Goal: Communication & Community: Answer question/provide support

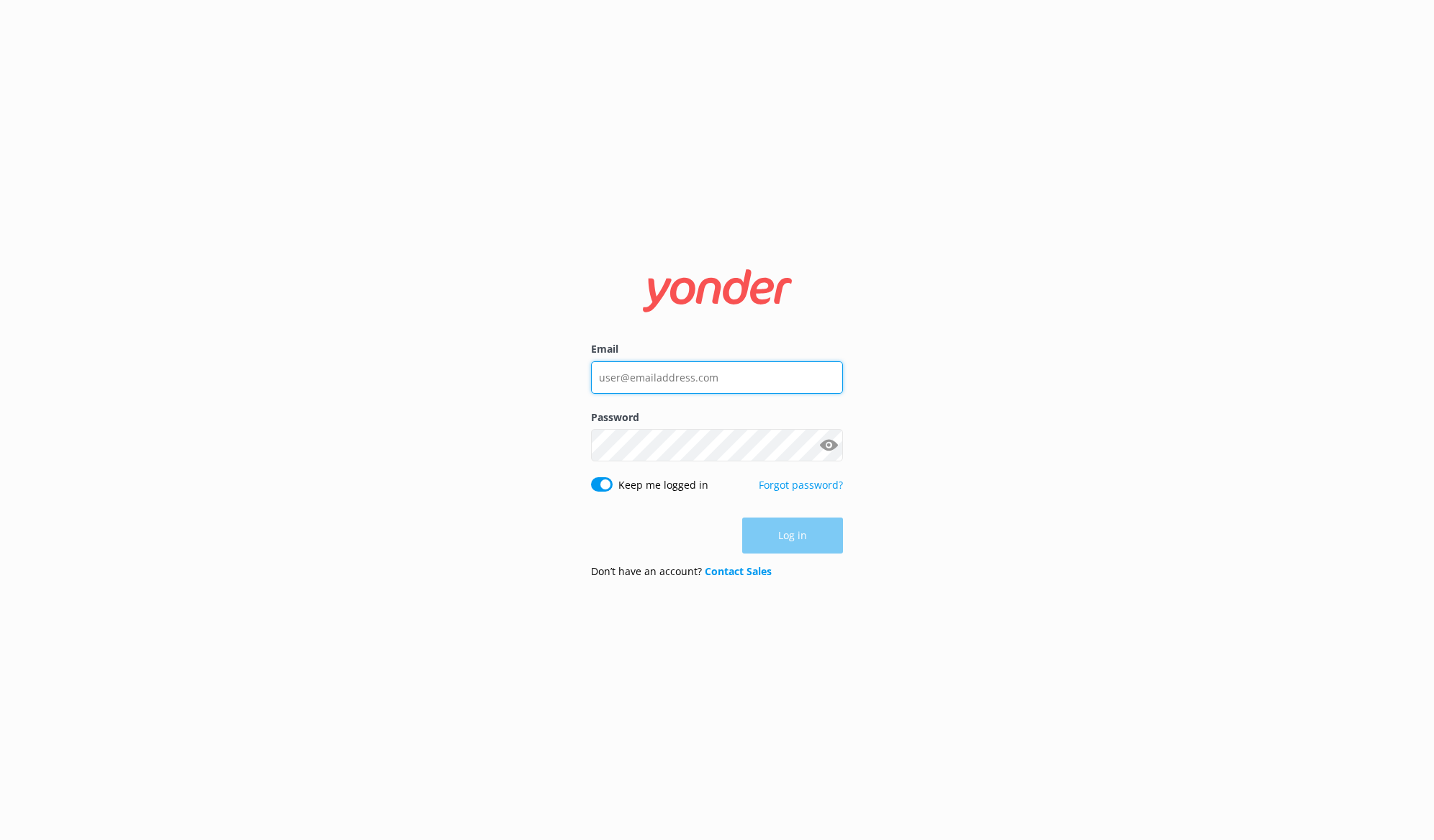
type input "info@treewalk.co.nz"
click at [0, 839] on nordpass-portal at bounding box center [0, 840] width 0 height 0
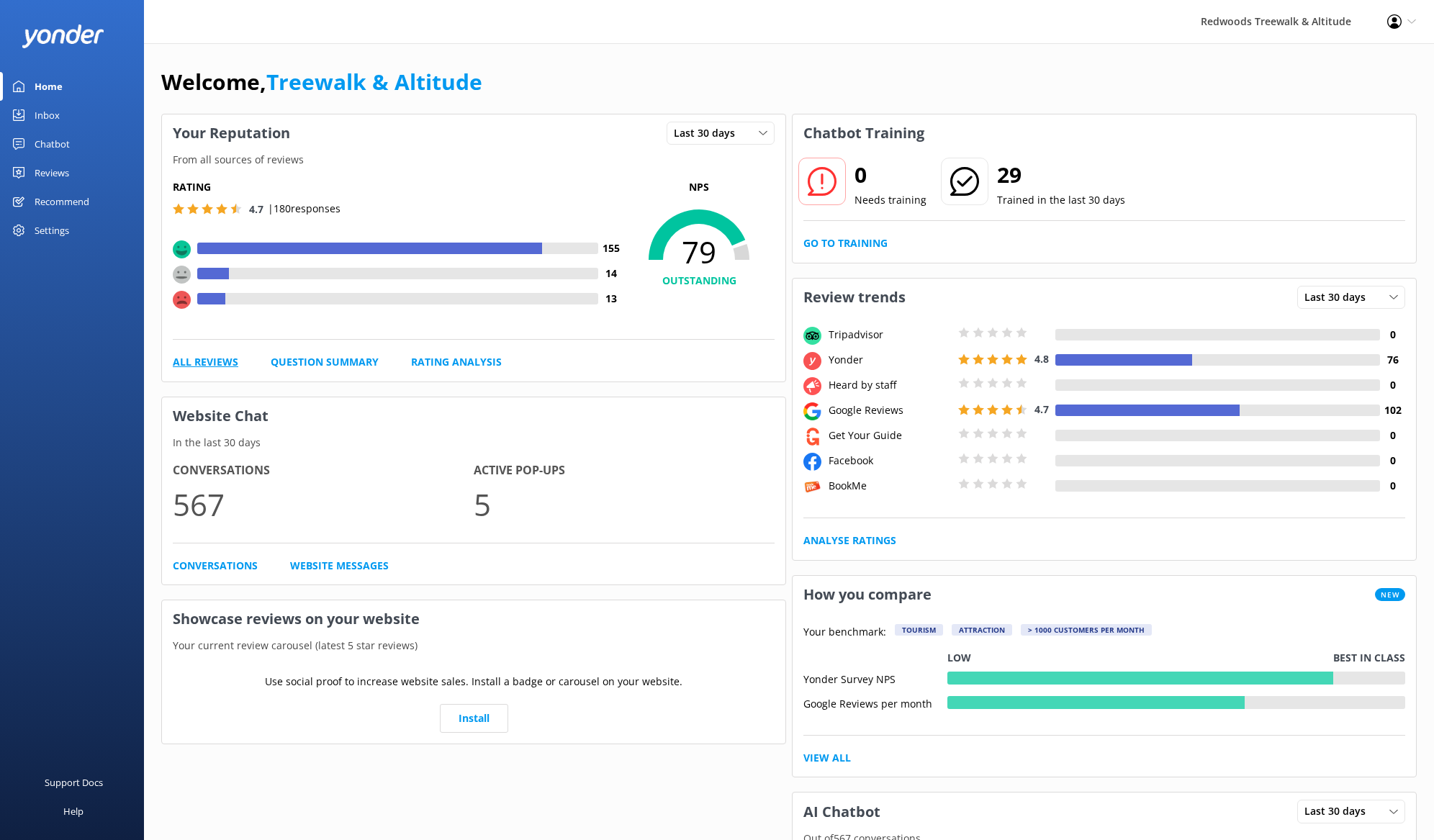
click at [195, 357] on link "All Reviews" at bounding box center [205, 362] width 66 height 16
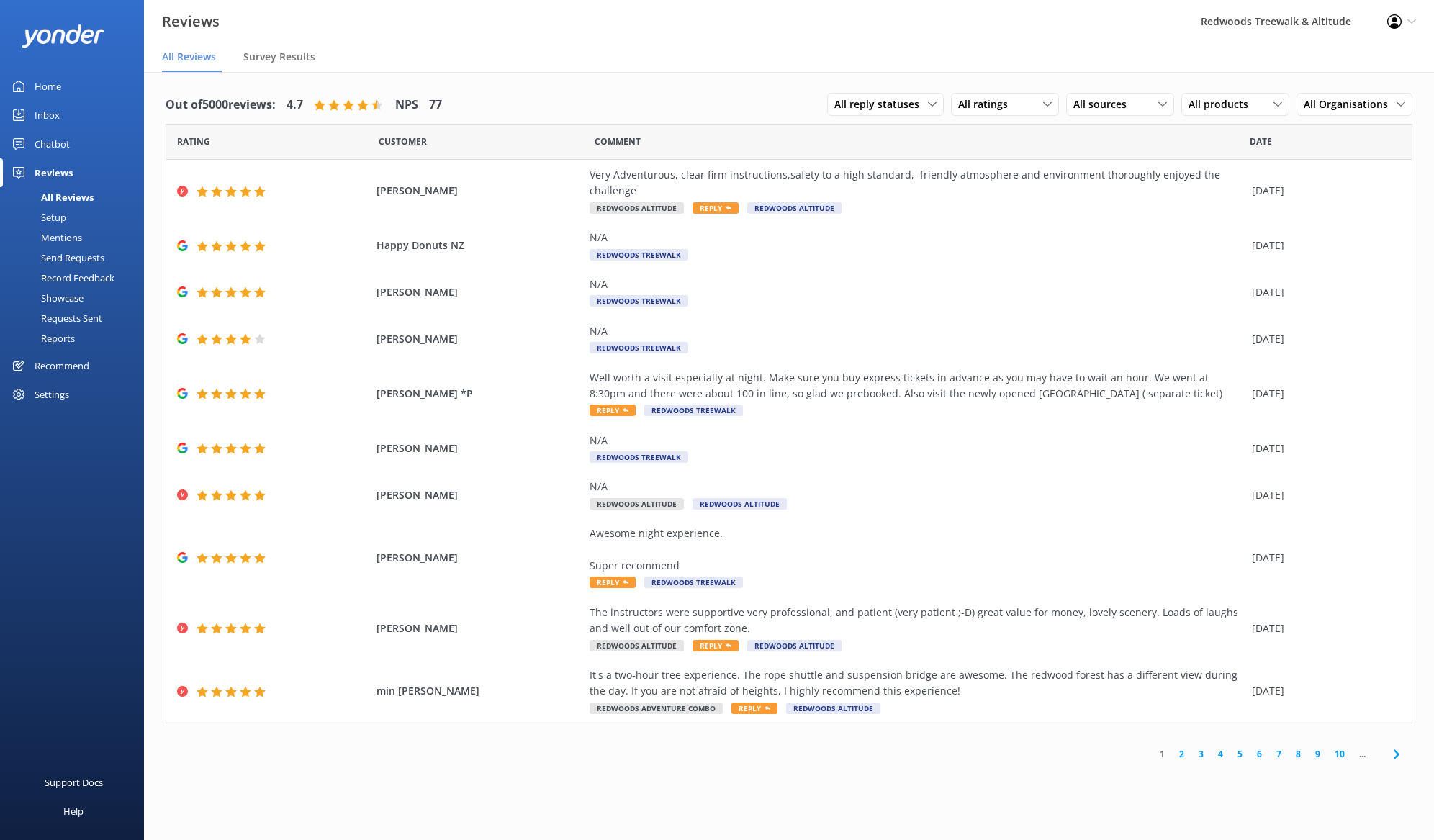
click at [48, 118] on div "Inbox" at bounding box center [47, 115] width 25 height 29
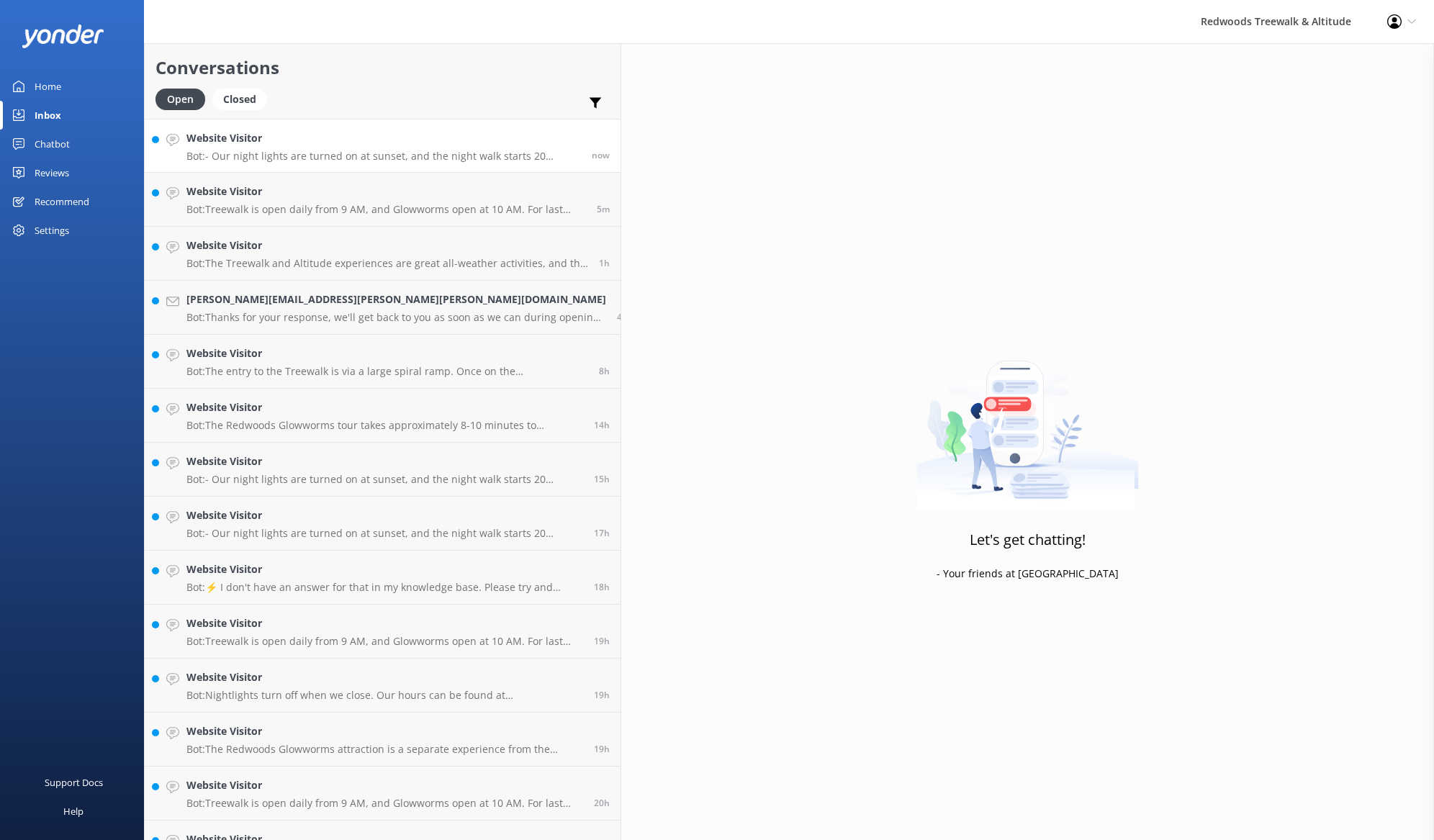
click at [242, 143] on h4 "Website Visitor" at bounding box center [383, 138] width 394 height 16
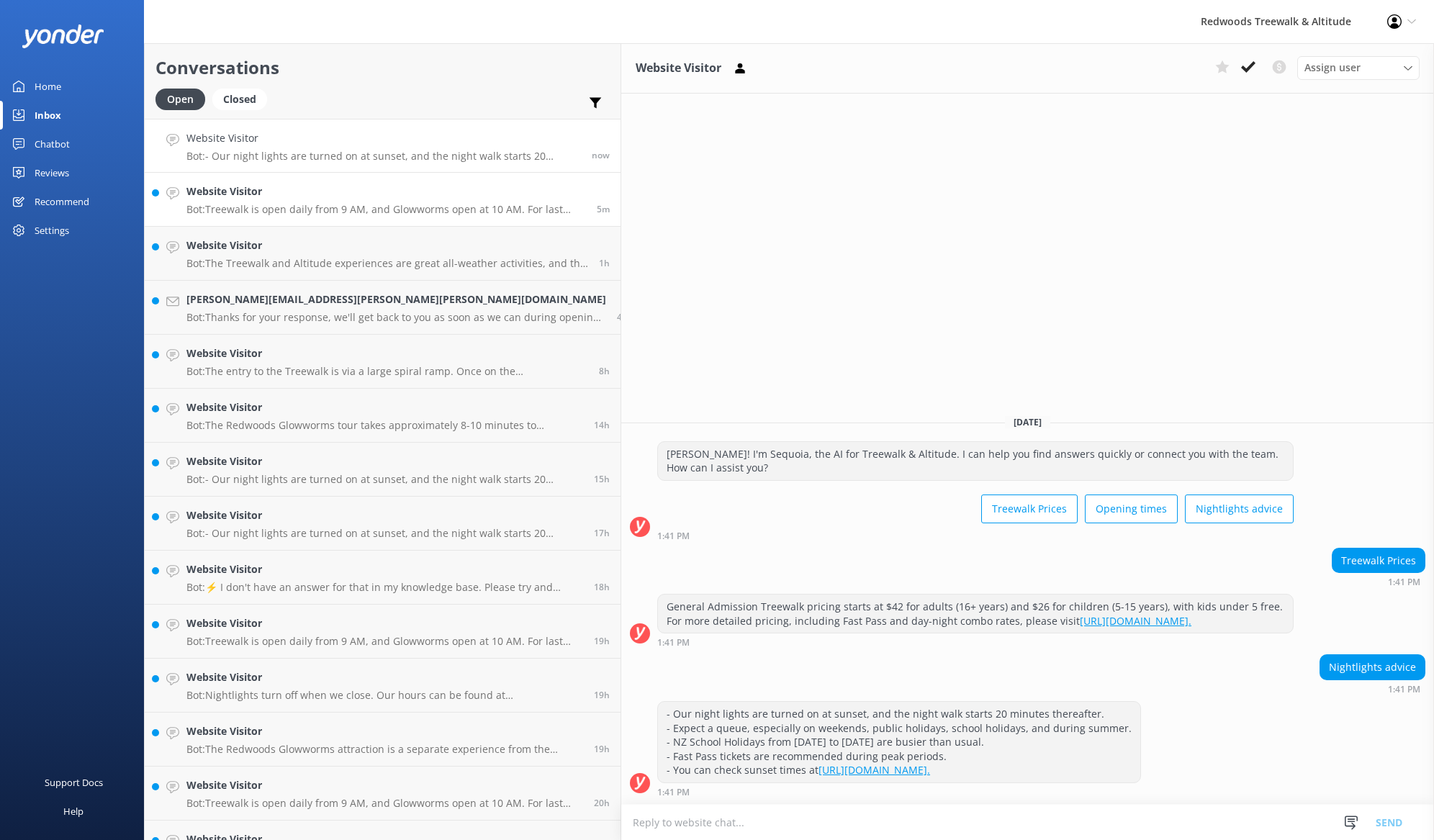
click at [256, 208] on p "Bot: Treewalk is open daily from 9 AM, and Glowworms open at 10 AM. For last ti…" at bounding box center [387, 209] width 400 height 13
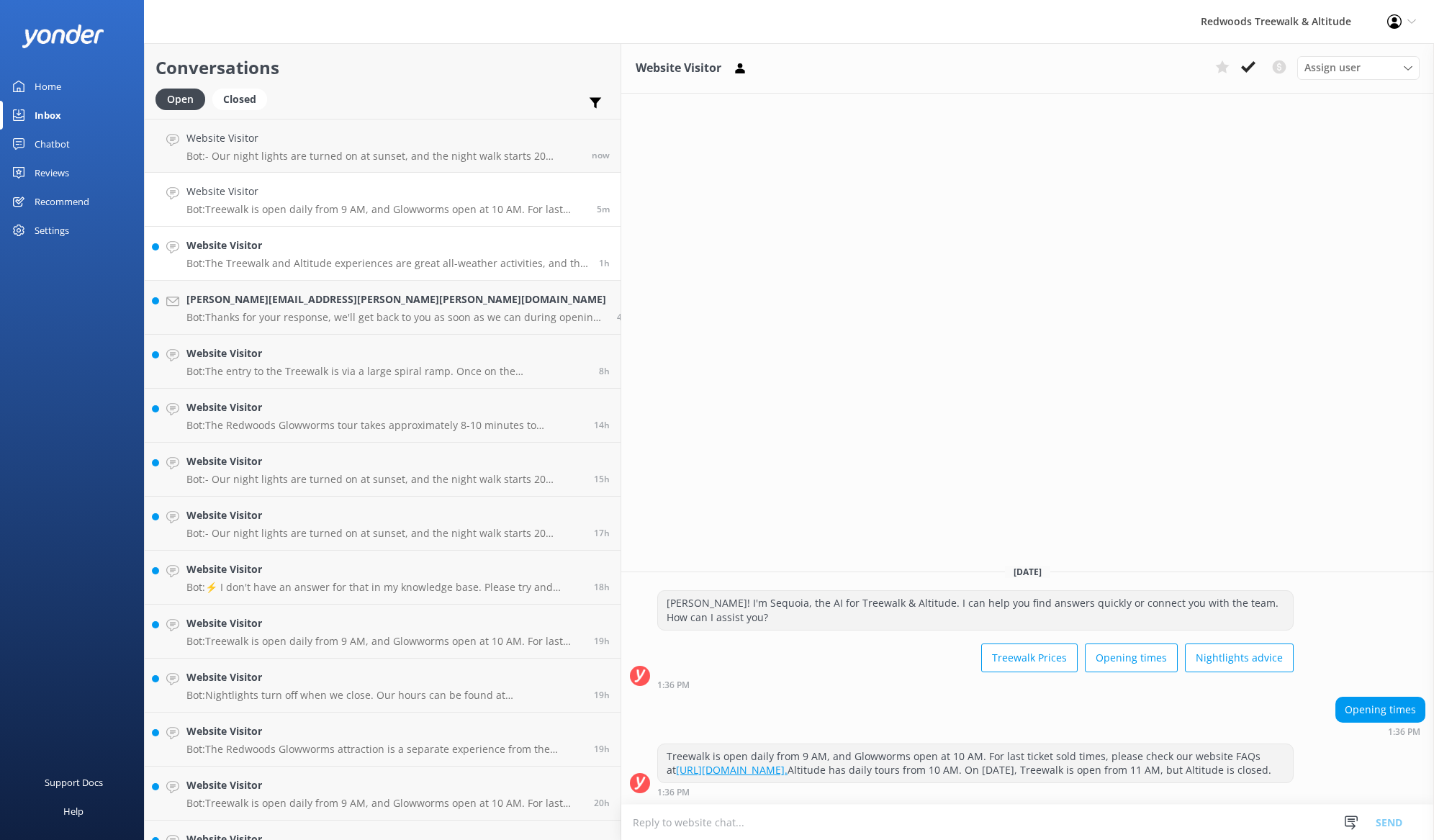
click at [257, 254] on div "Website Visitor Bot: The Treewalk and Altitude experiences are great all-weathe…" at bounding box center [387, 253] width 401 height 31
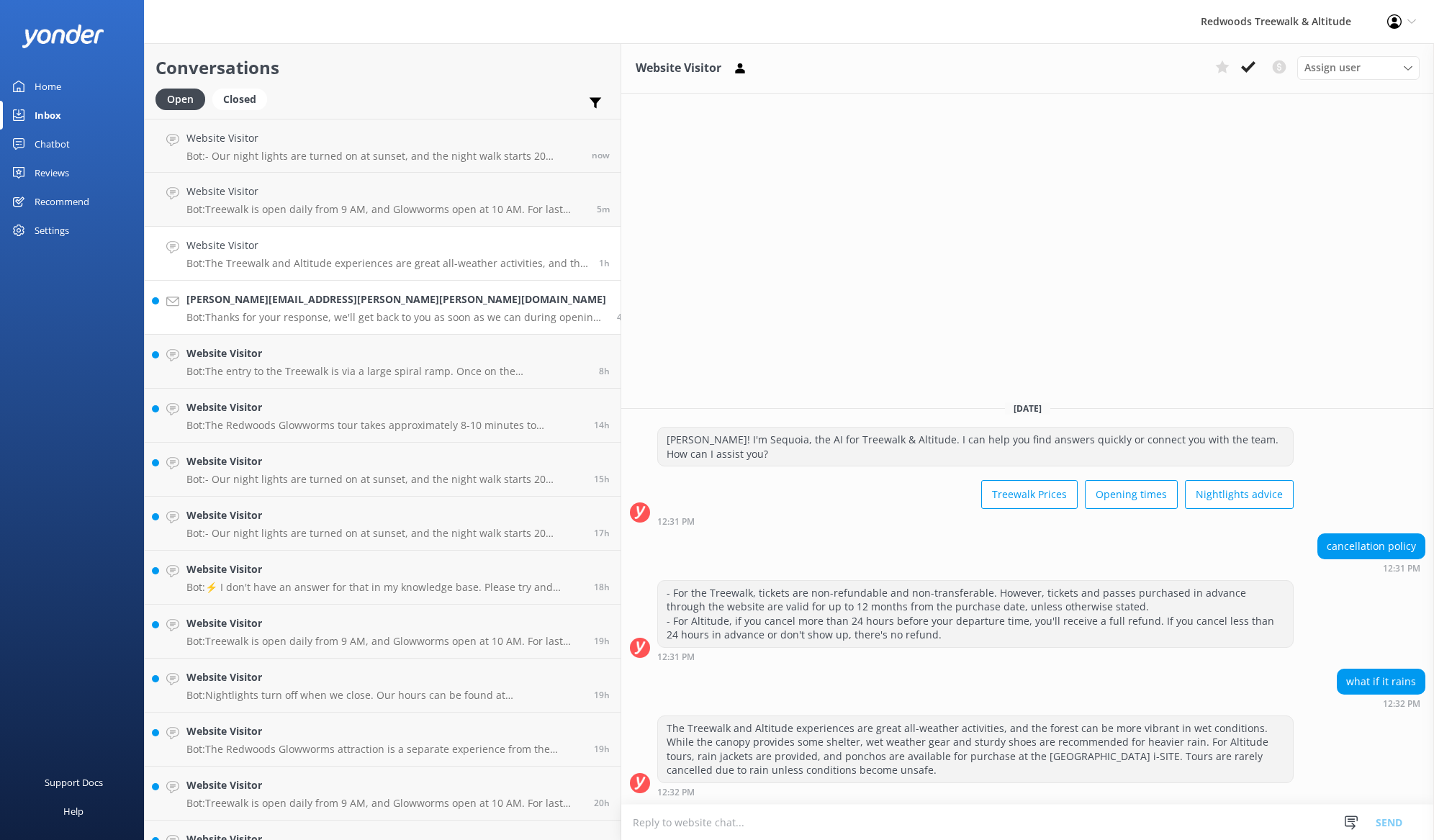
click at [252, 299] on h4 "[PERSON_NAME][EMAIL_ADDRESS][PERSON_NAME][PERSON_NAME][DOMAIN_NAME]" at bounding box center [396, 299] width 419 height 16
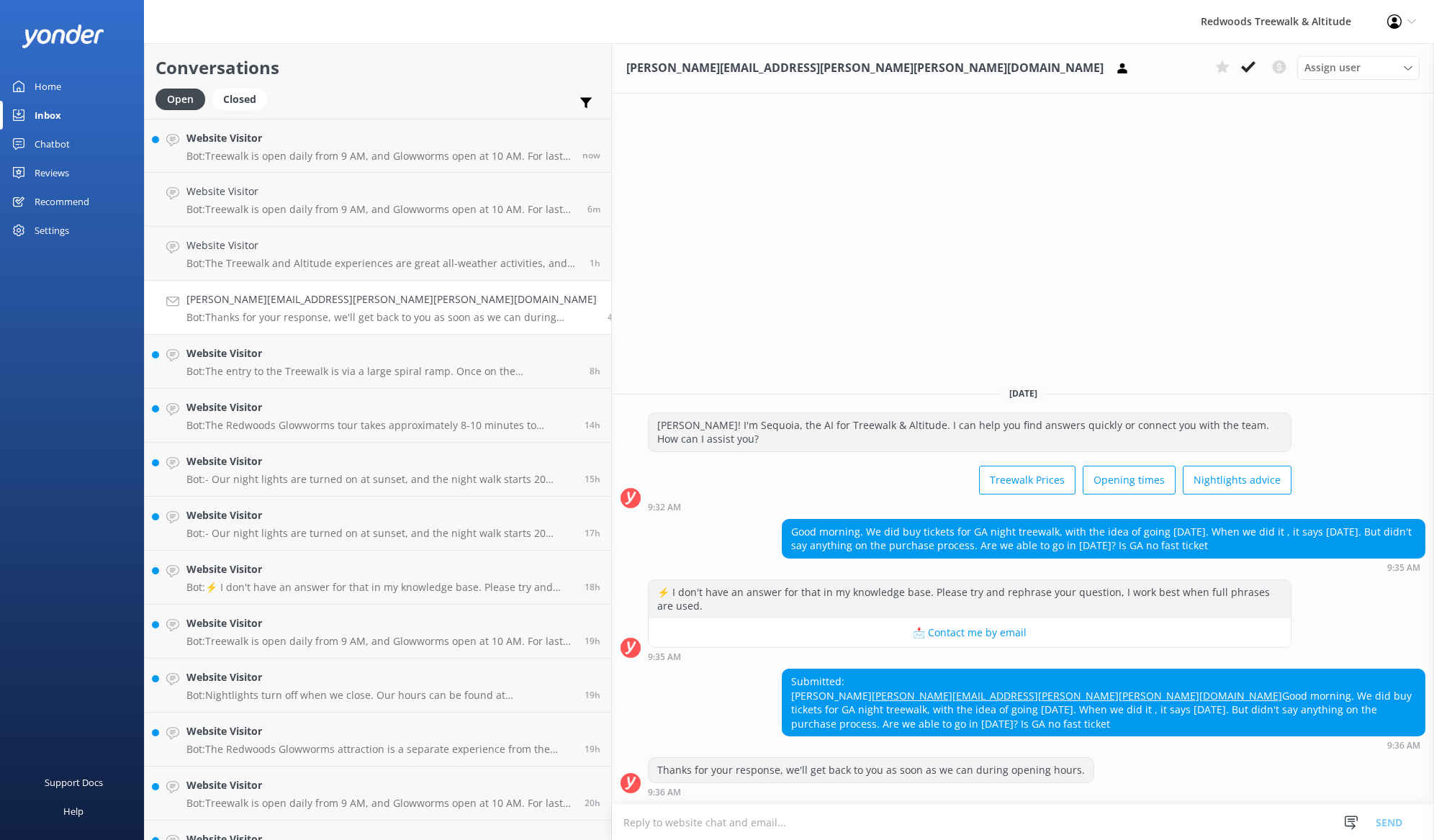
click at [782, 682] on div "Submitted: Nestor [EMAIL_ADDRESS][PERSON_NAME][PERSON_NAME][DOMAIN_NAME] Good m…" at bounding box center [1103, 702] width 642 height 66
copy div "[PERSON_NAME]"
drag, startPoint x: 866, startPoint y: 682, endPoint x: 857, endPoint y: 686, distance: 9.8
click at [865, 683] on div "Submitted: Nestor [EMAIL_ADDRESS][PERSON_NAME][PERSON_NAME][DOMAIN_NAME] Good m…" at bounding box center [1103, 702] width 642 height 66
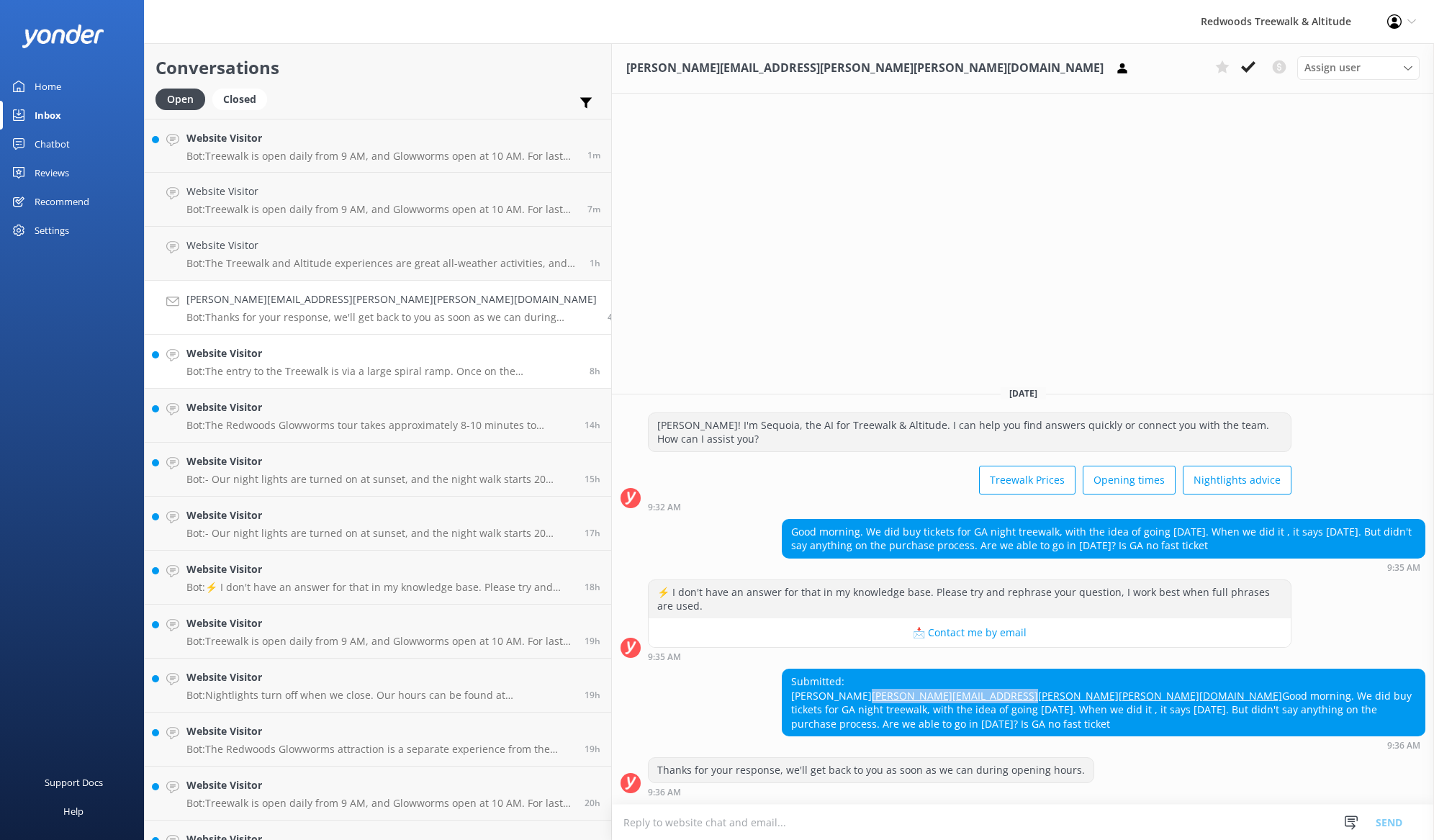
click at [278, 369] on p "Bot: The entry to the Treewalk is via a large spiral ramp. Once on the [GEOGRAP…" at bounding box center [383, 371] width 392 height 13
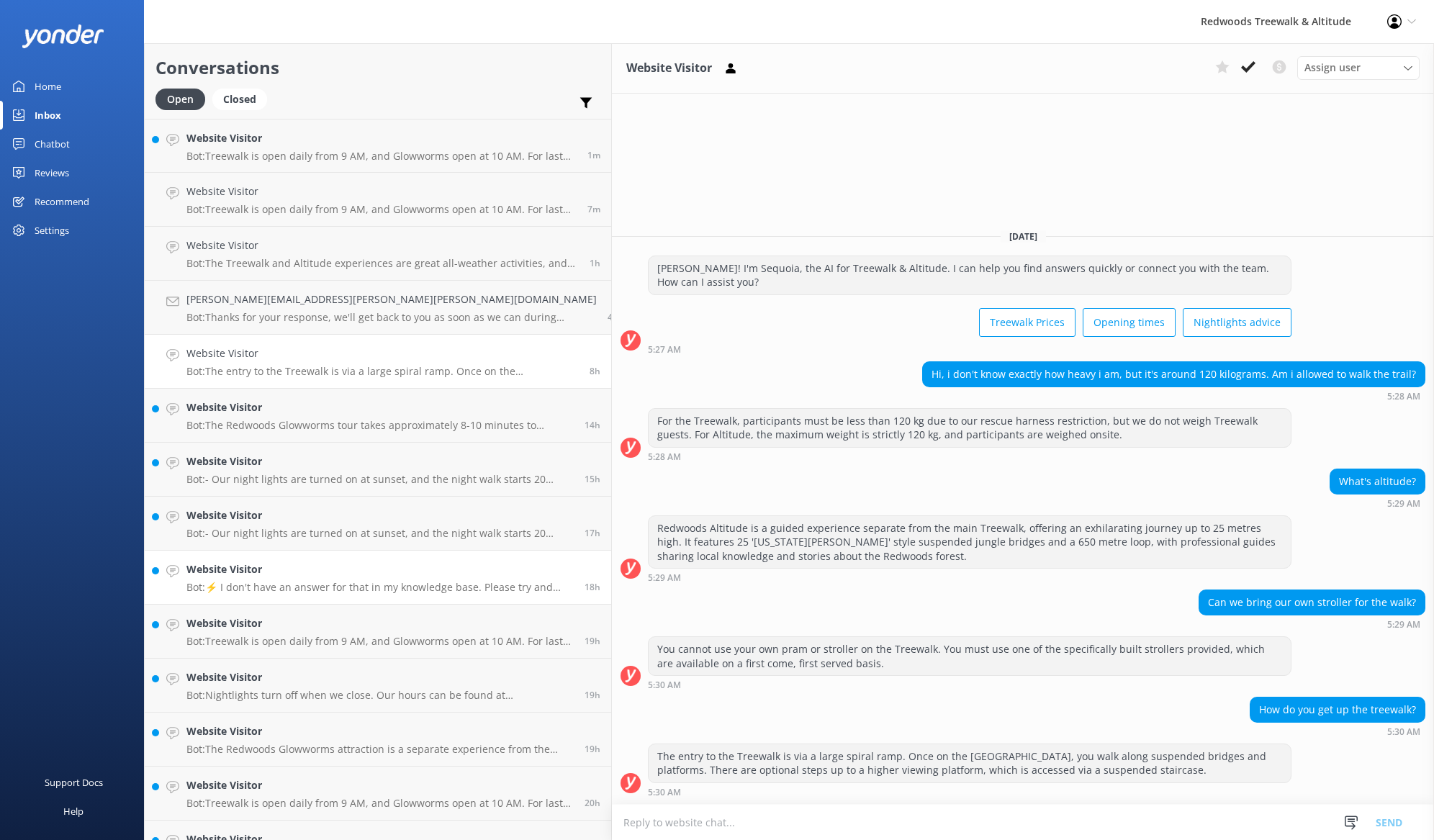
click at [285, 568] on h4 "Website Visitor" at bounding box center [380, 569] width 387 height 16
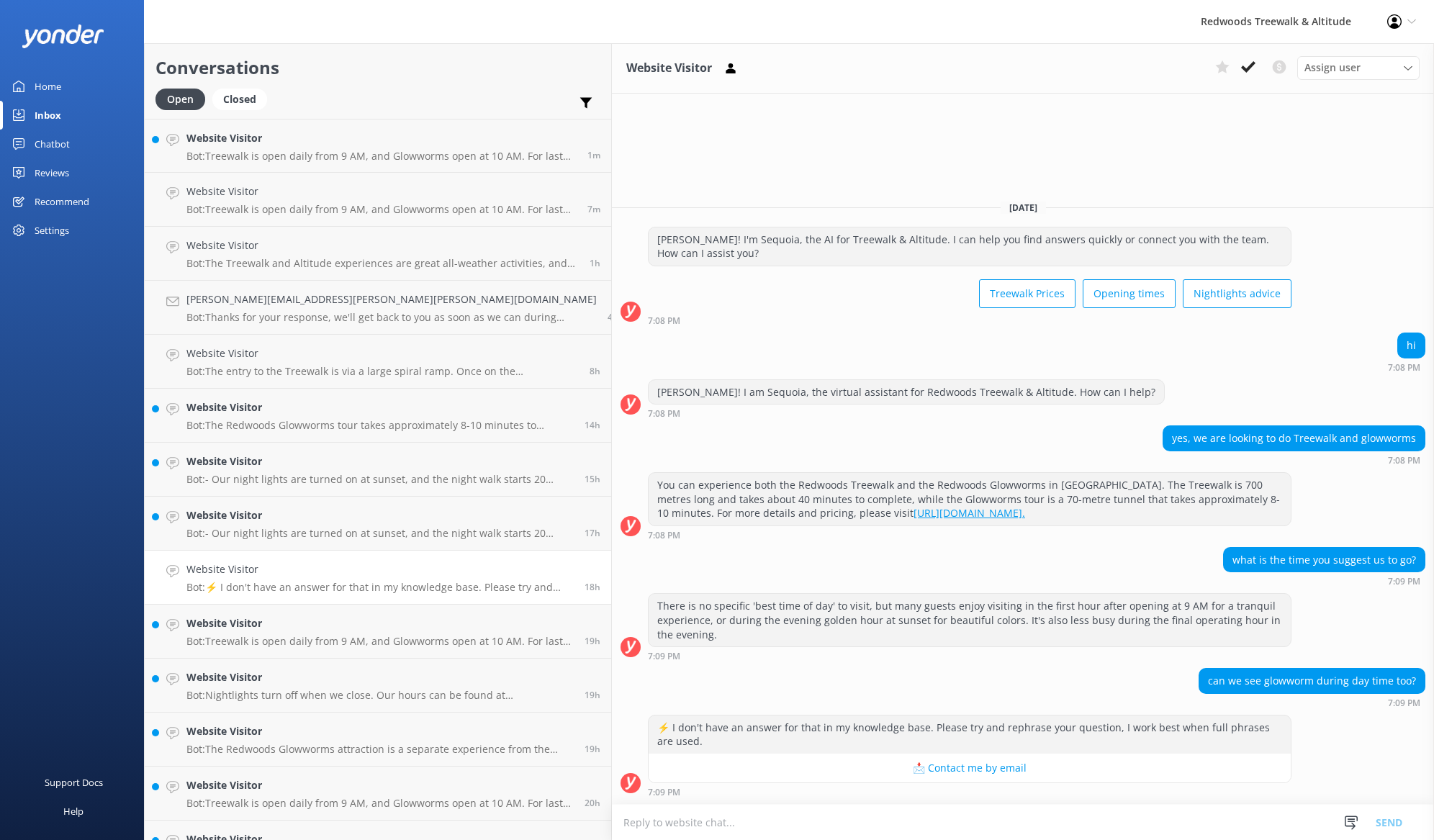
click at [60, 85] on div "Home" at bounding box center [48, 86] width 27 height 29
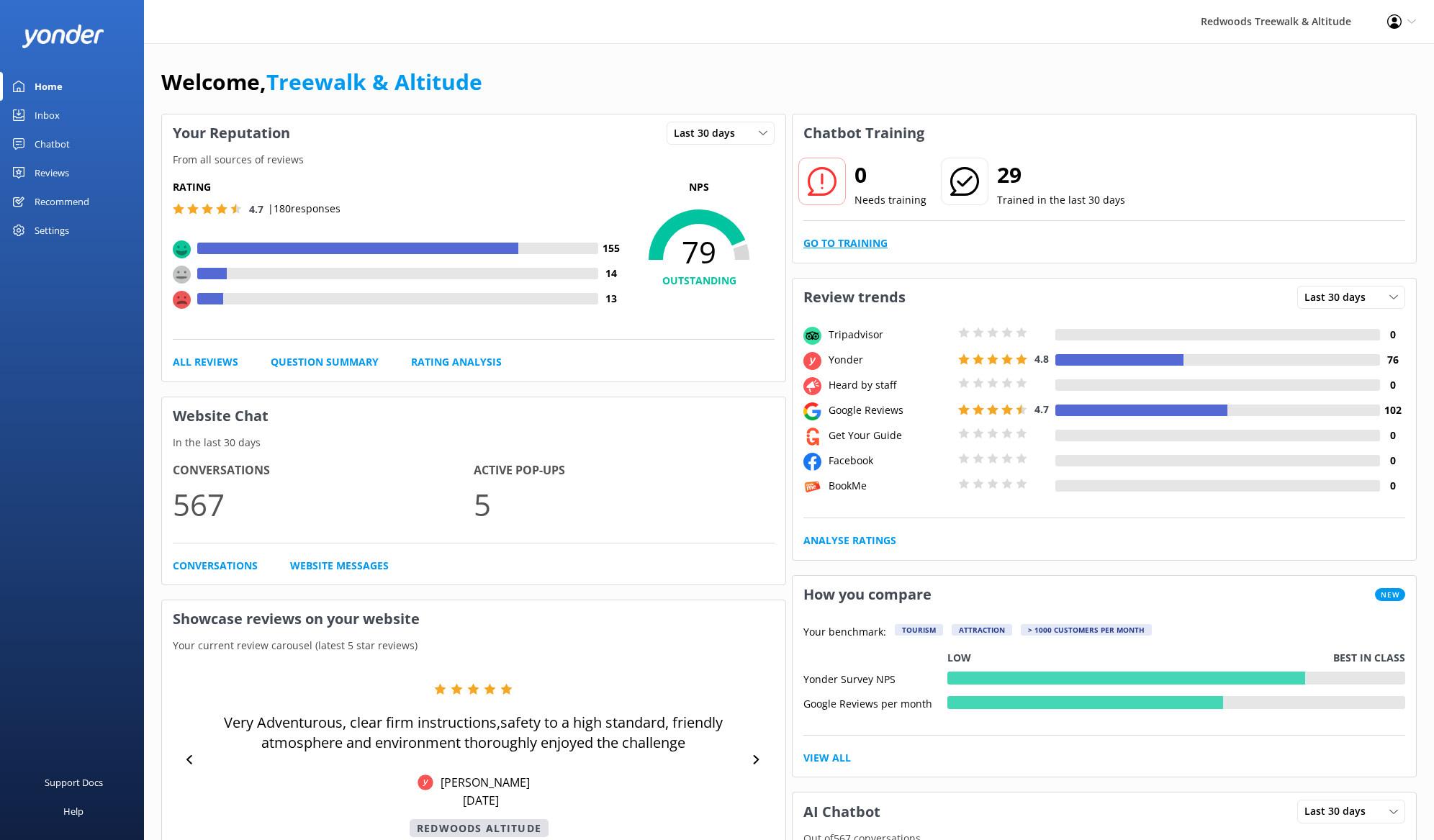
click at [826, 236] on link "Go to Training" at bounding box center [845, 243] width 84 height 16
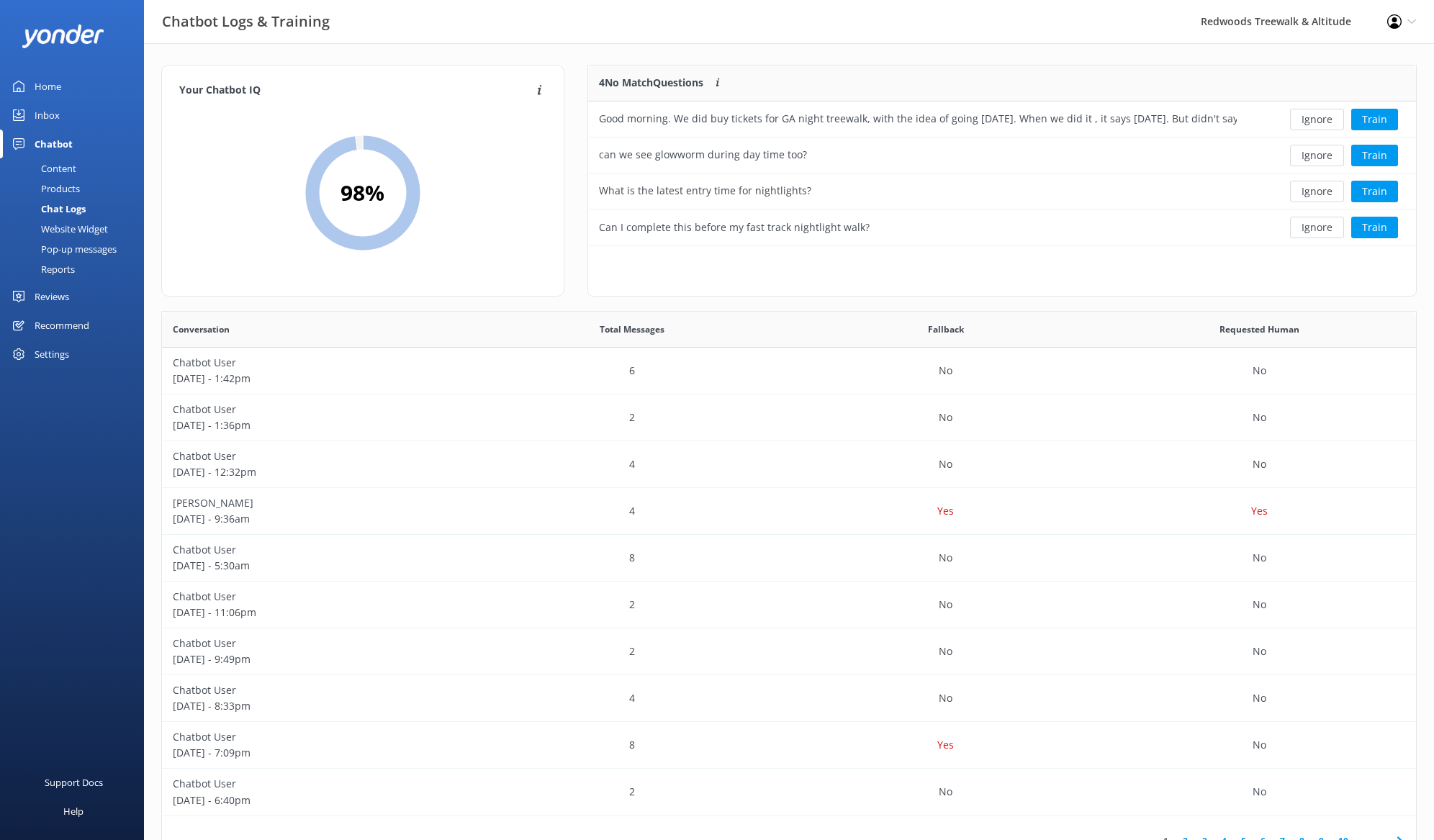
scroll to position [180, 828]
click at [1320, 116] on button "Ignore" at bounding box center [1317, 120] width 54 height 22
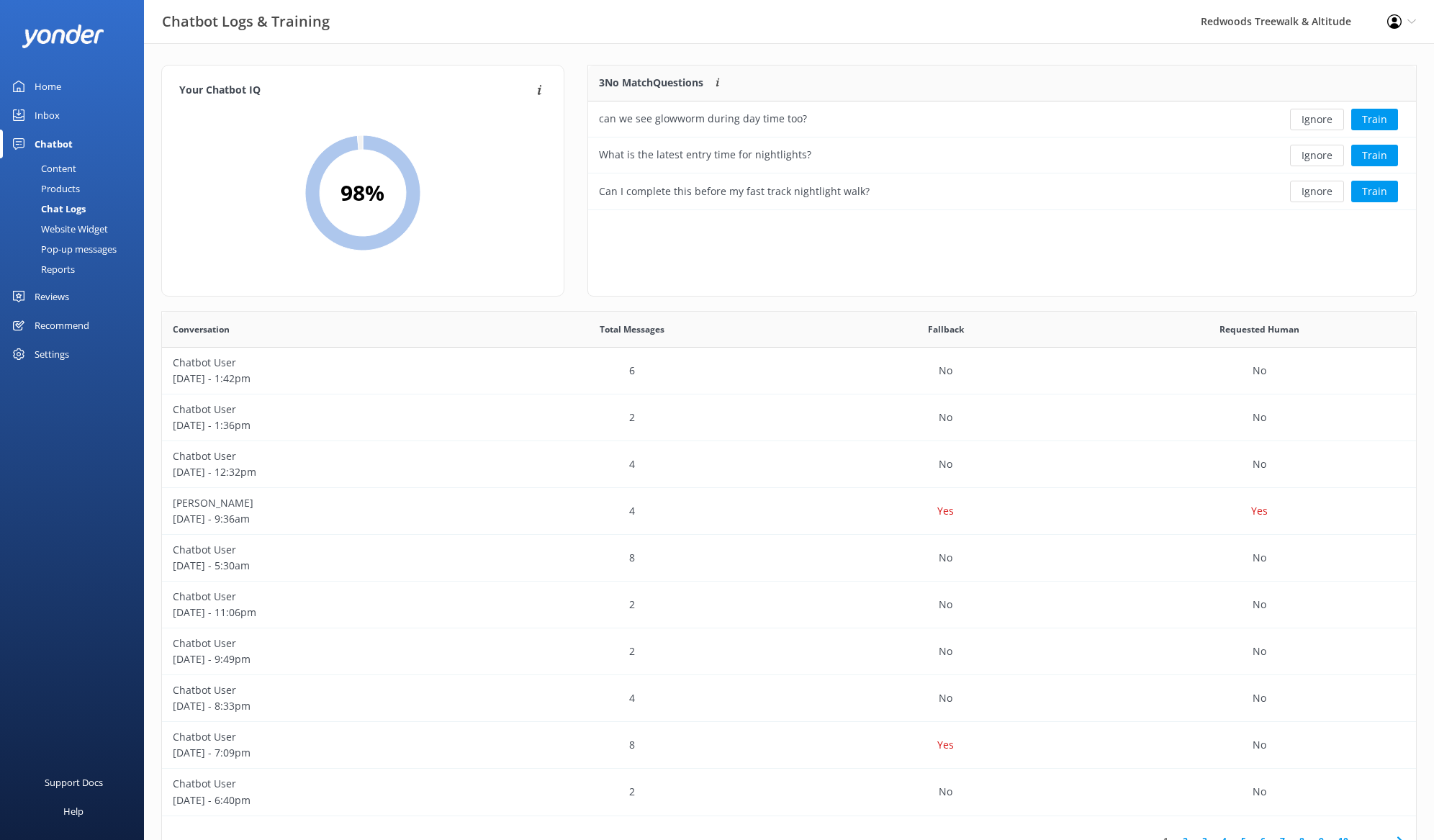
scroll to position [145, 828]
click at [1383, 118] on button "Train" at bounding box center [1375, 120] width 47 height 22
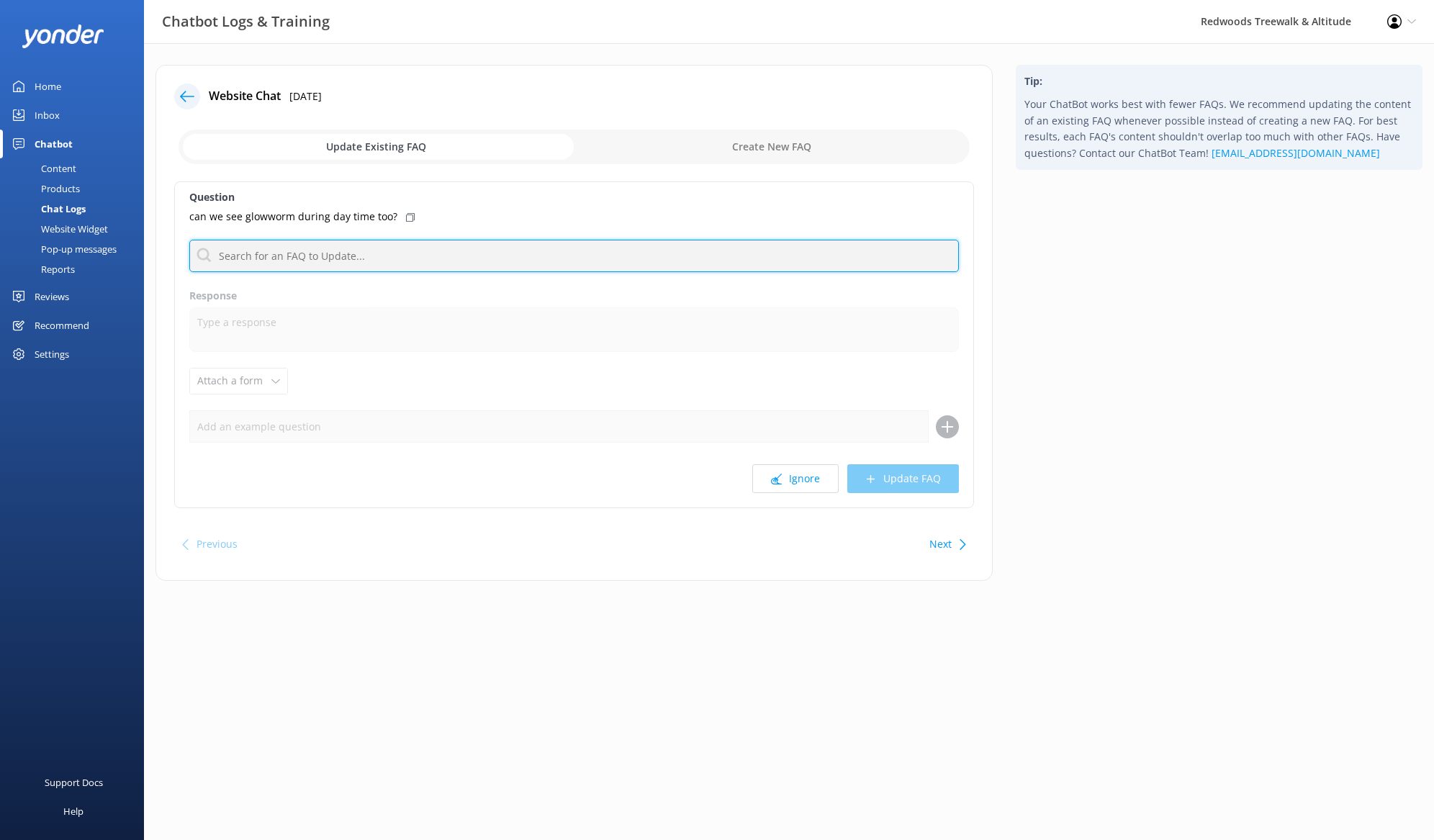
click at [441, 247] on input "text" at bounding box center [575, 255] width 770 height 32
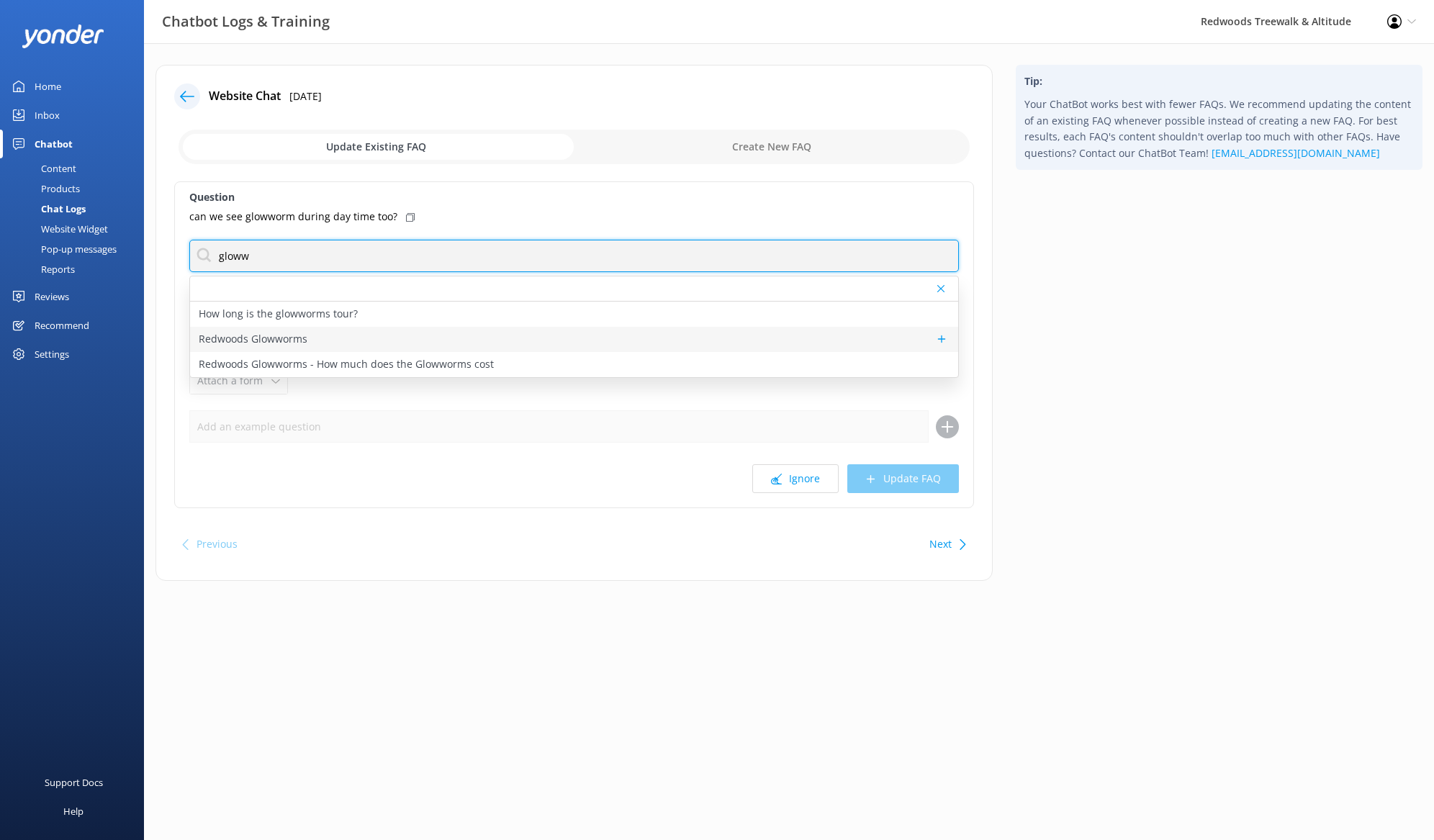
type input "gloww"
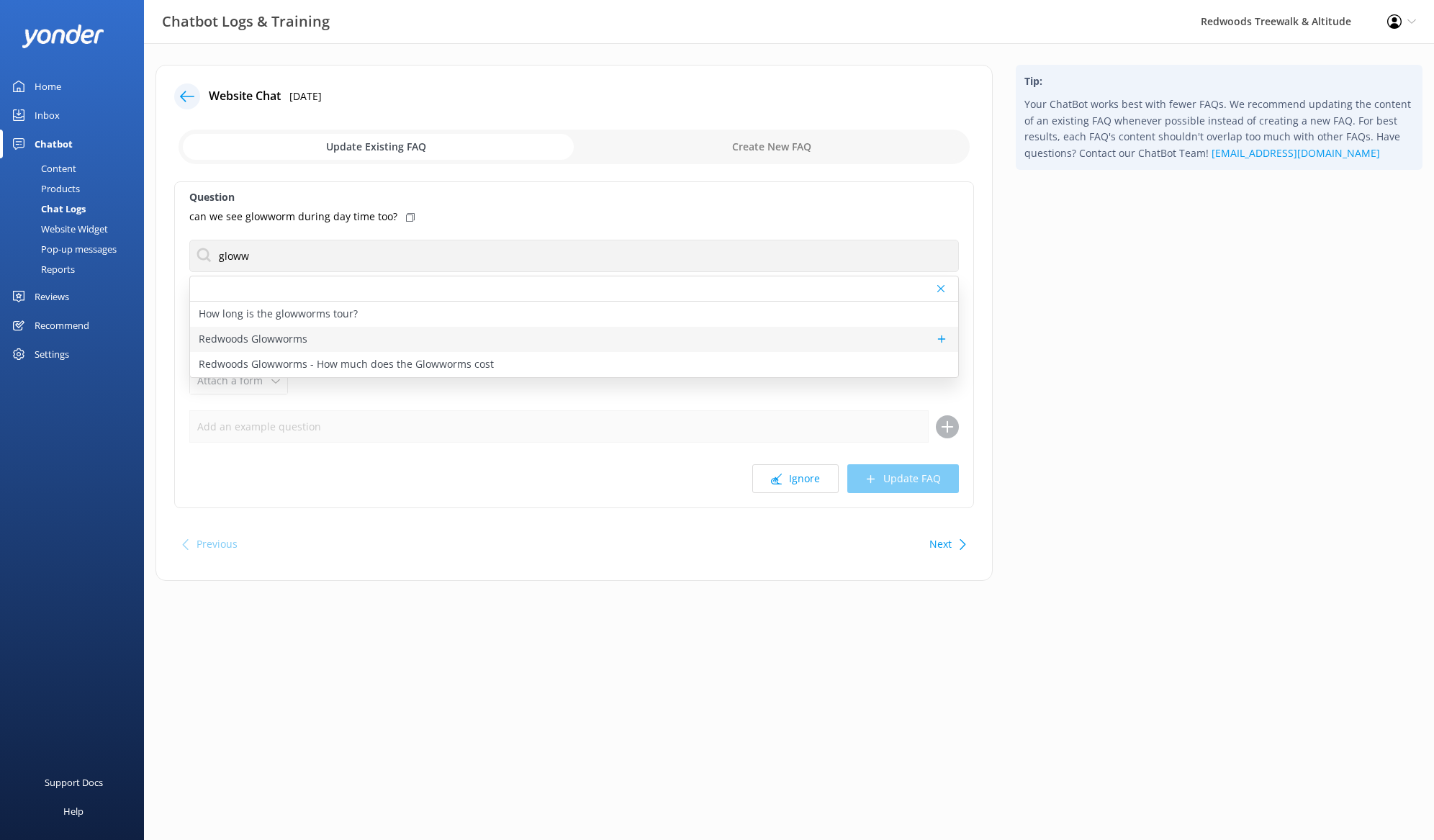
click at [417, 336] on div "Redwoods Glowworms" at bounding box center [574, 339] width 768 height 25
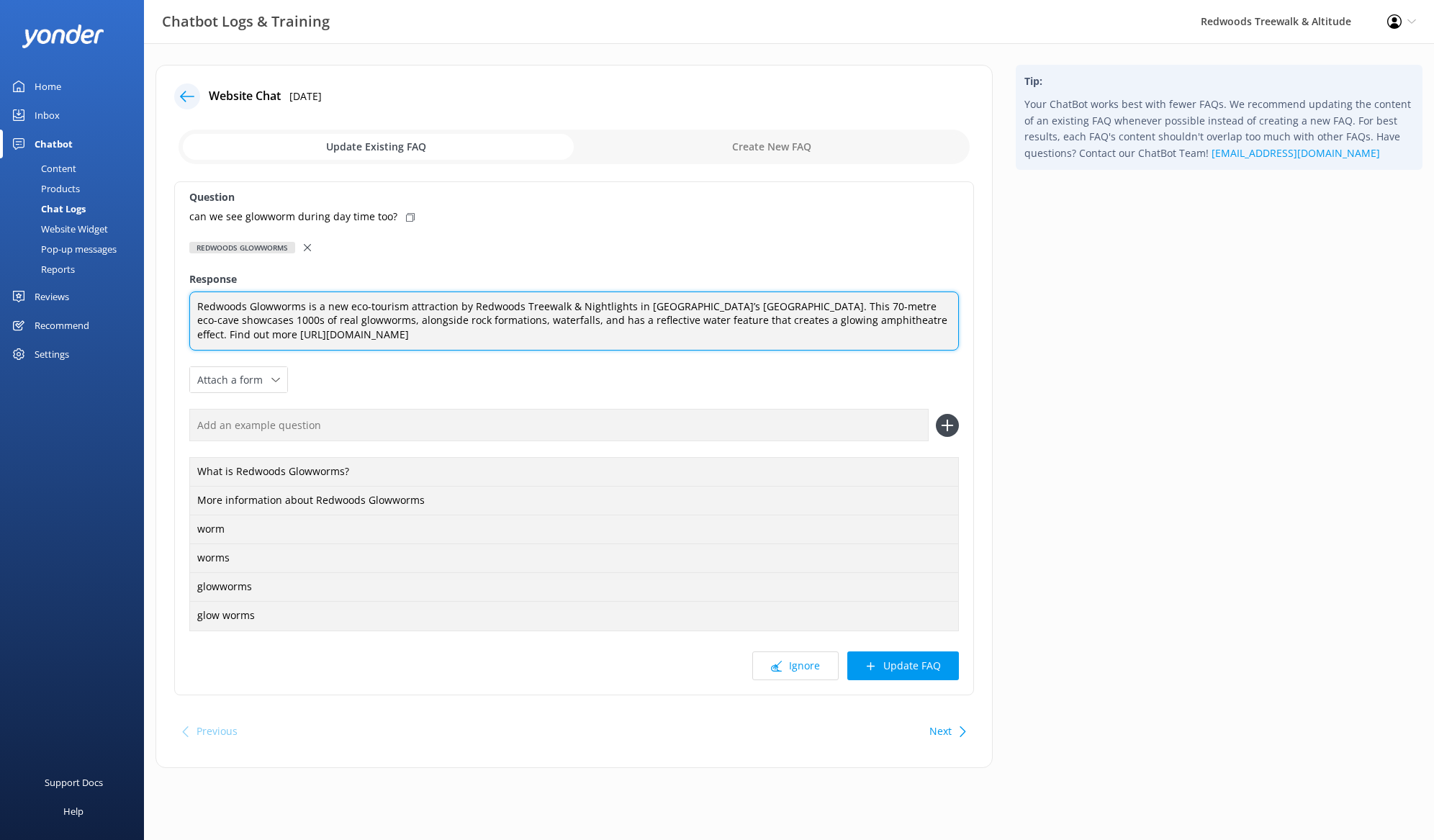
click at [804, 304] on textarea "Redwoods Glowworms is a new eco-tourism attraction by Redwoods Treewalk & Night…" at bounding box center [575, 321] width 770 height 60
type textarea "Redwoods Glowworms is a new eco-tourism attraction by Redwoods Treewalk & Night…"
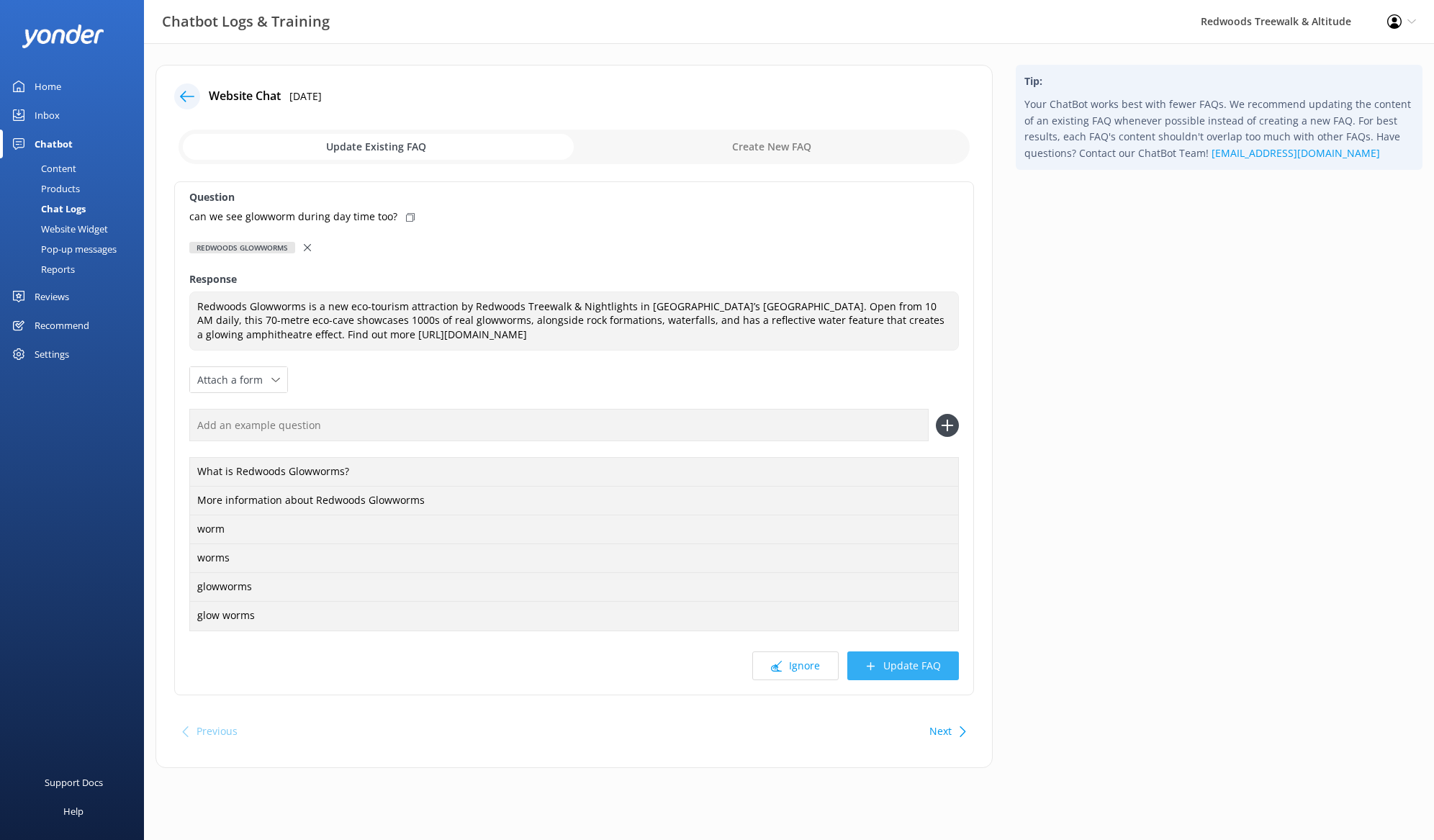
click at [881, 675] on button "Update FAQ" at bounding box center [903, 665] width 111 height 29
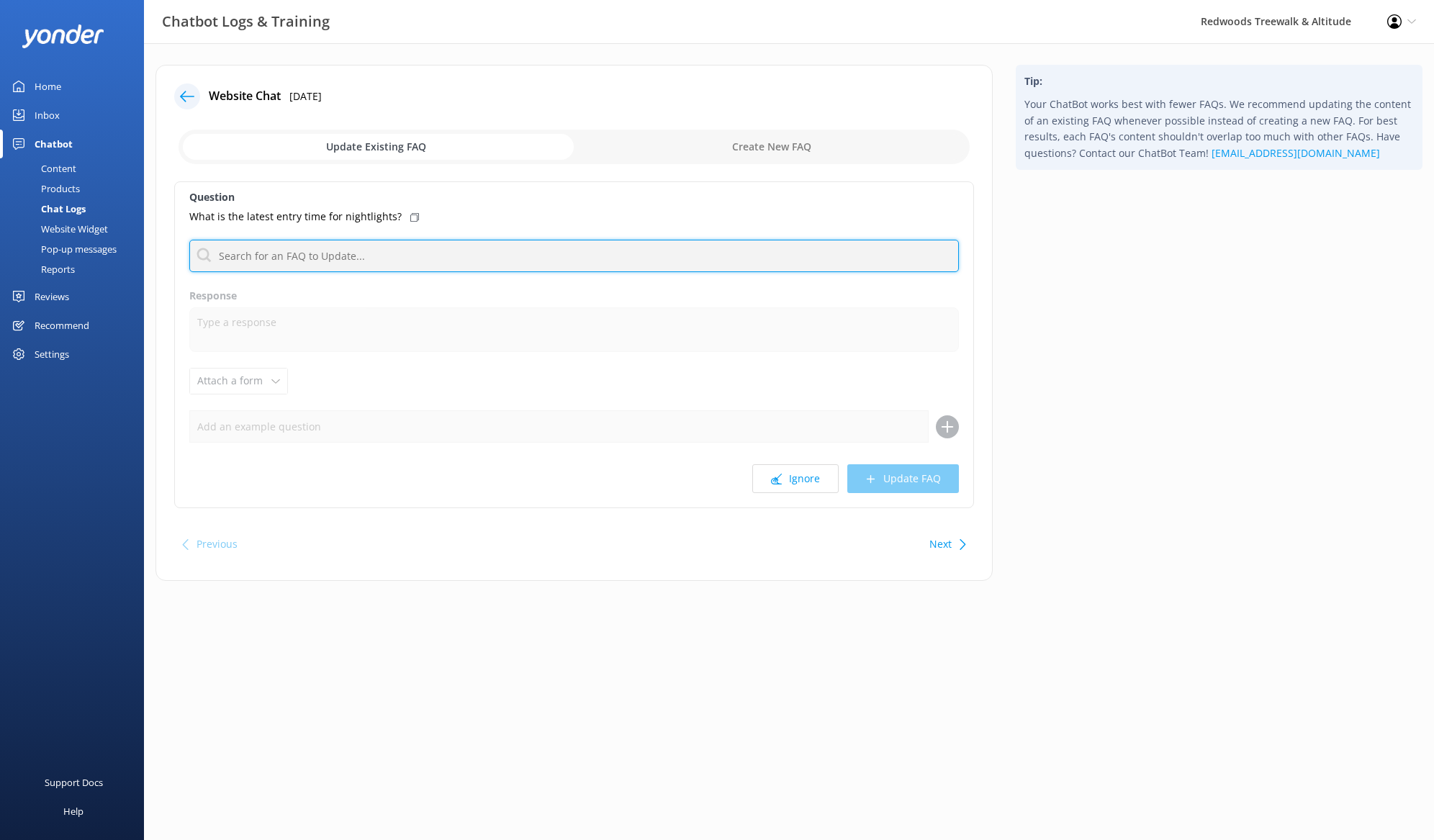
click at [376, 263] on input "text" at bounding box center [575, 255] width 770 height 32
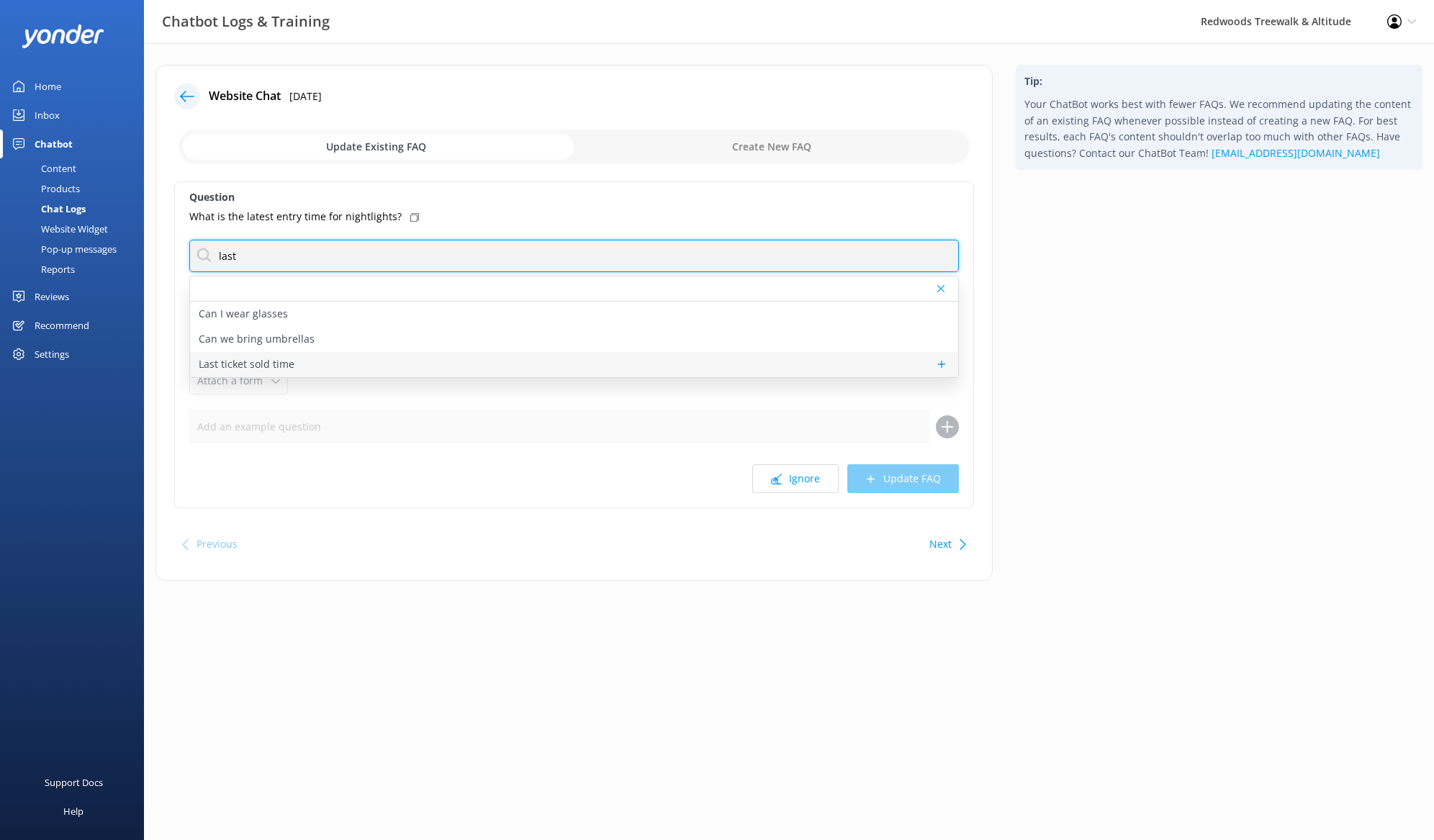
type input "last"
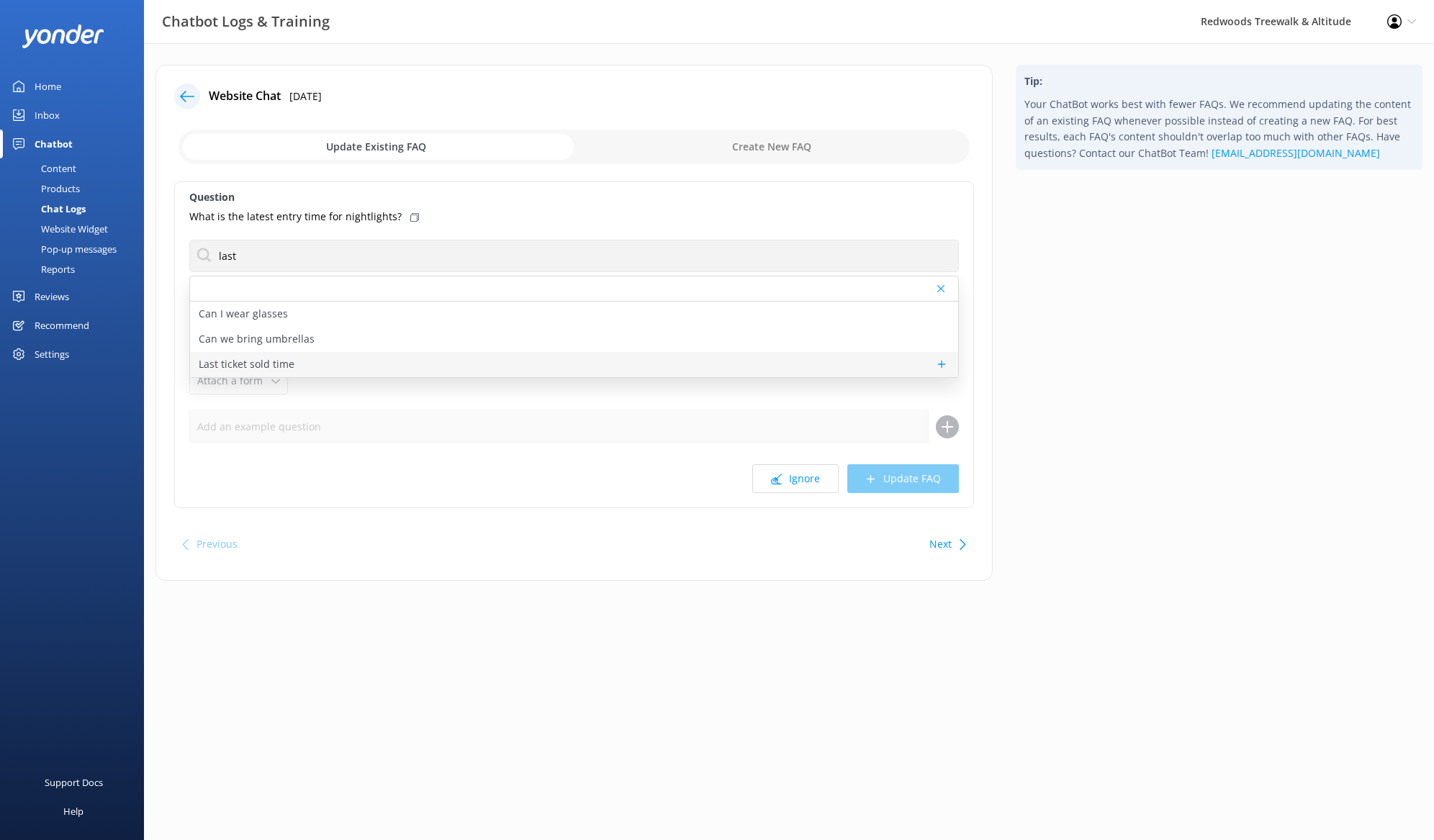
click at [365, 359] on div "Last ticket sold time" at bounding box center [574, 364] width 768 height 25
type textarea "For last ticket sold times, please check our website FAQs [URL][DOMAIN_NAME]"
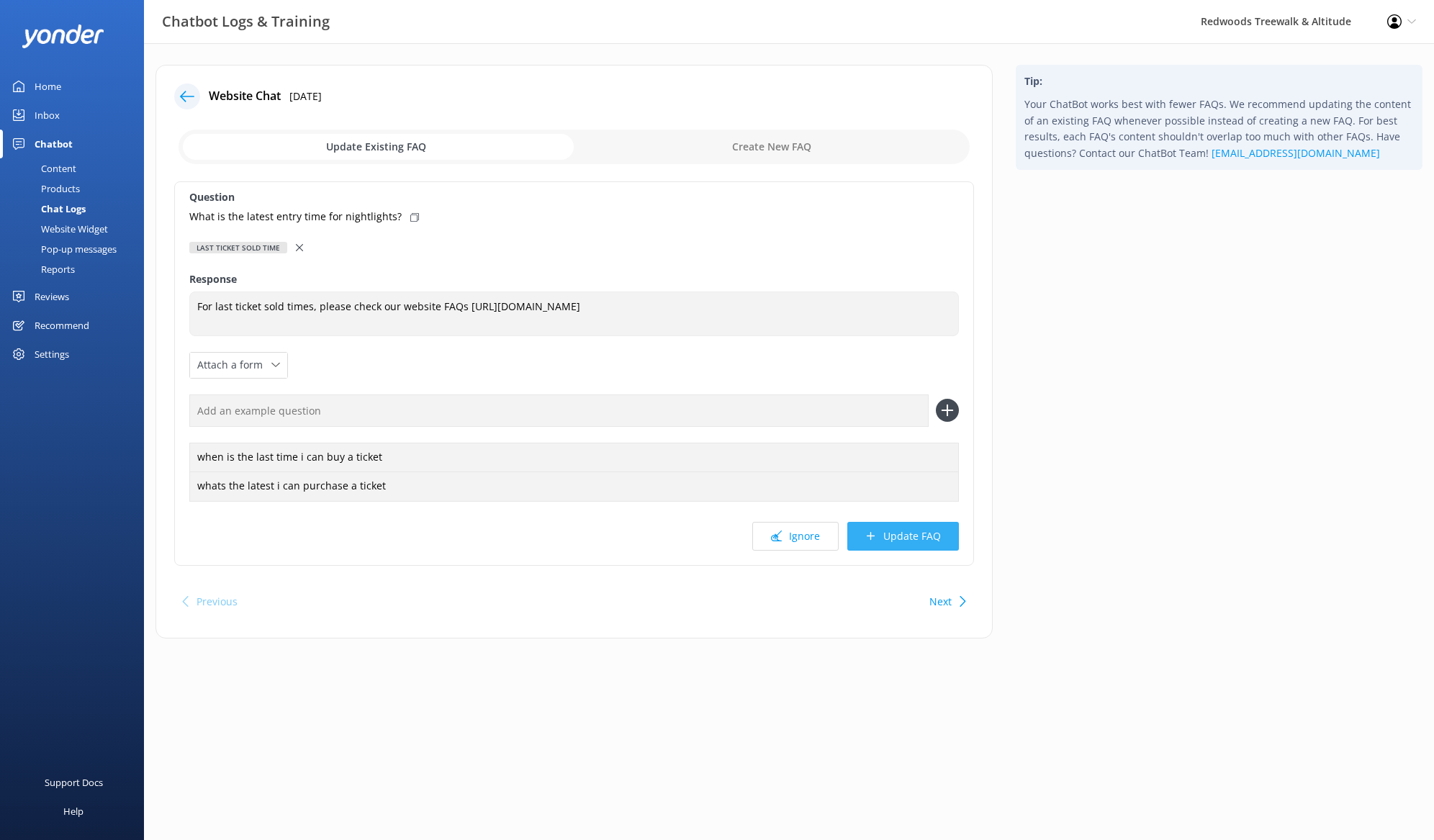
click at [895, 535] on button "Update FAQ" at bounding box center [903, 536] width 111 height 29
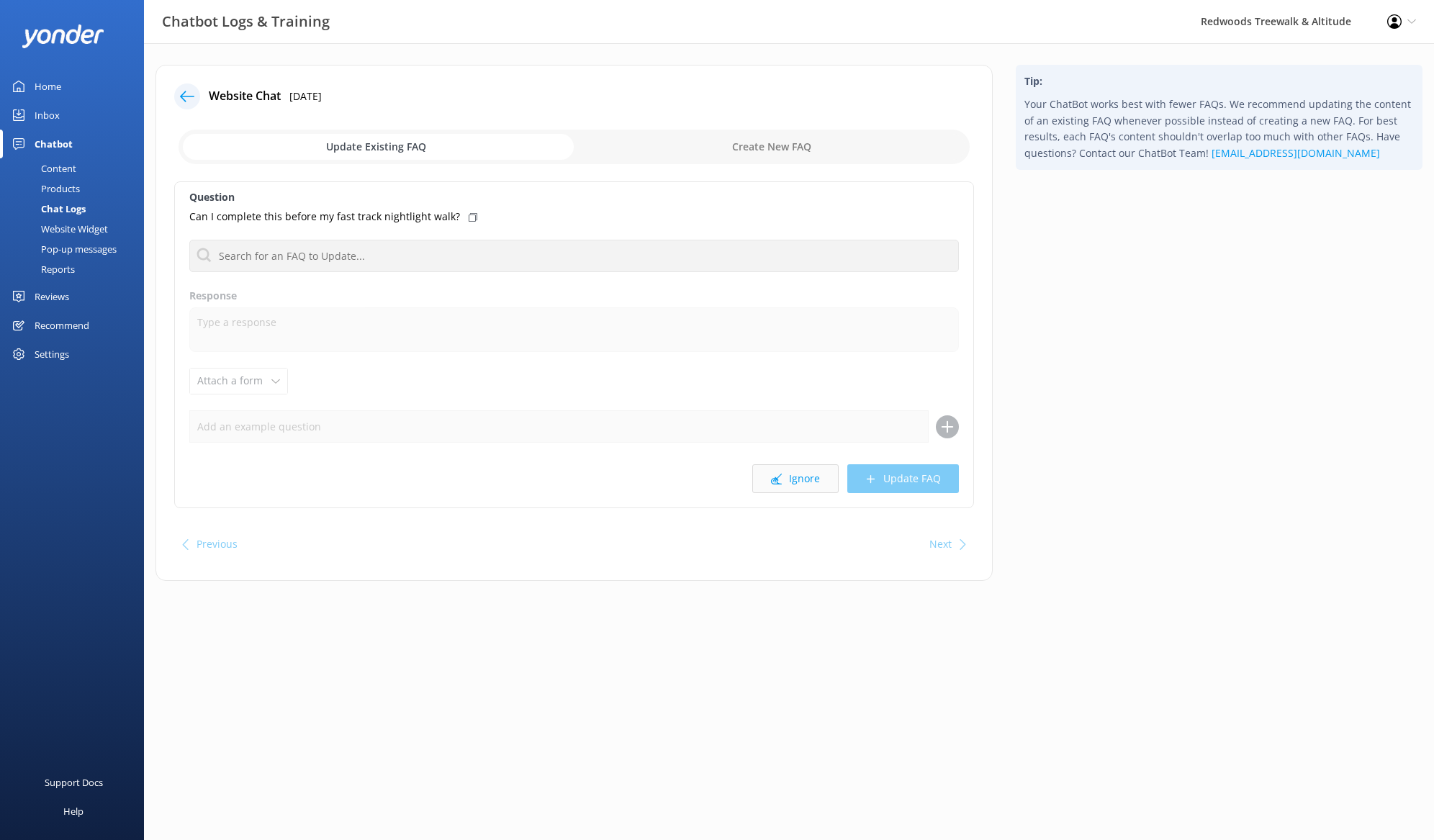
click at [800, 474] on button "Ignore" at bounding box center [796, 478] width 86 height 29
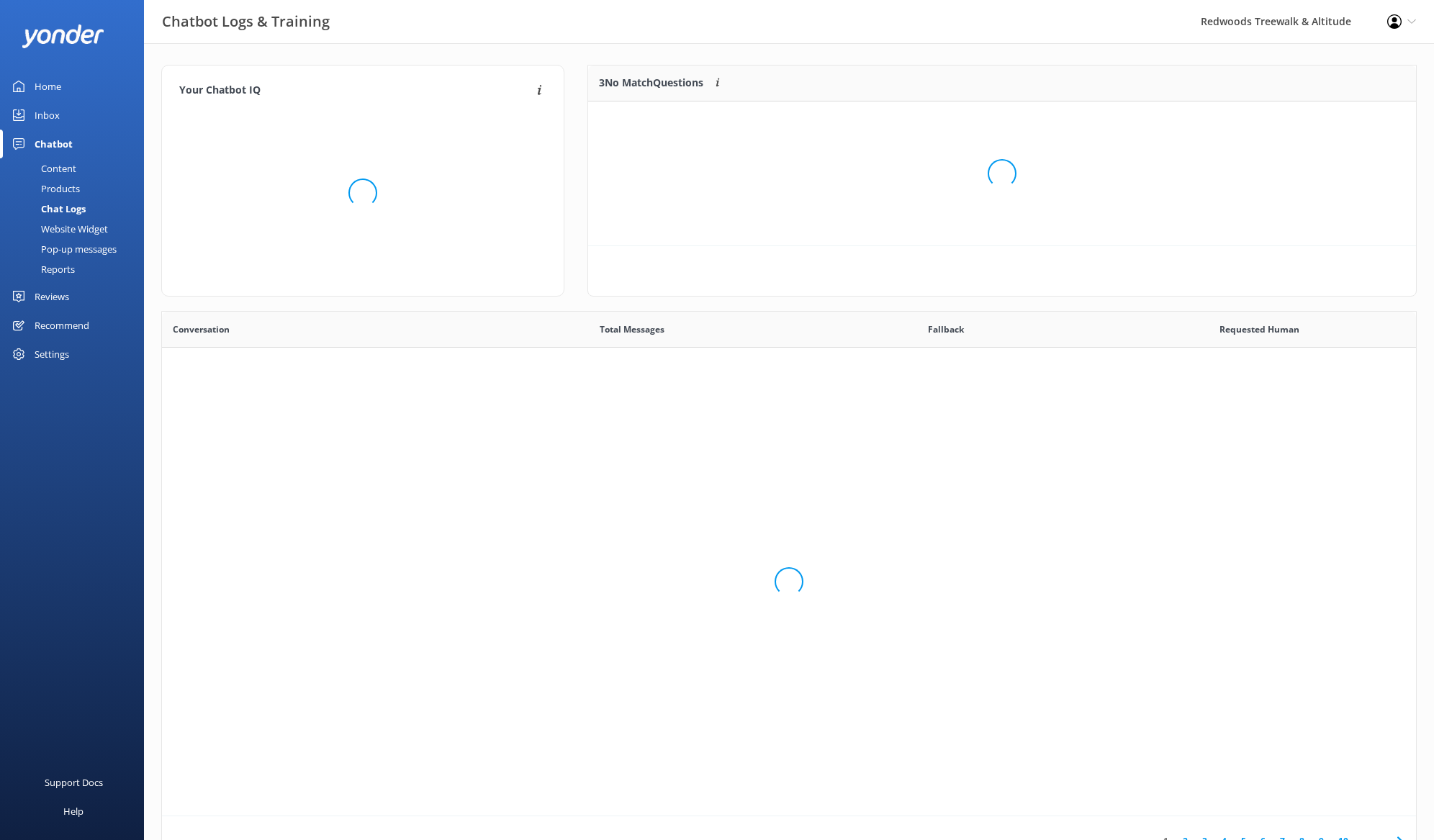
scroll to position [505, 1254]
